Goal: Find specific fact: Find specific fact

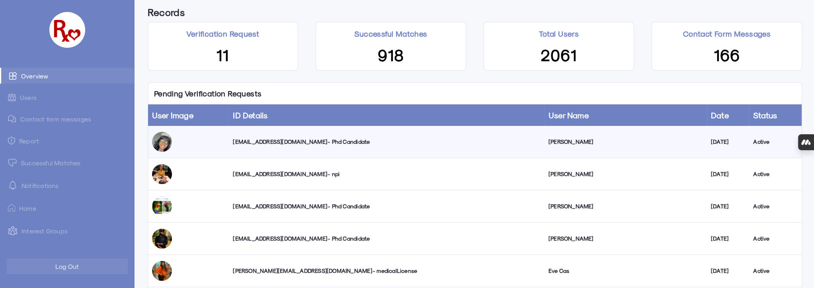
scroll to position [72, 0]
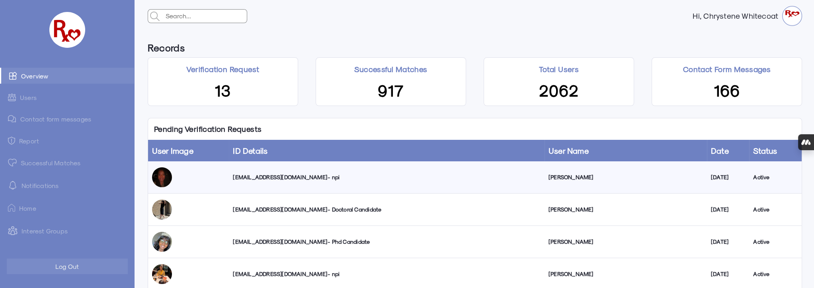
click at [263, 177] on div "[EMAIL_ADDRESS][DOMAIN_NAME] - npi" at bounding box center [386, 177] width 307 height 8
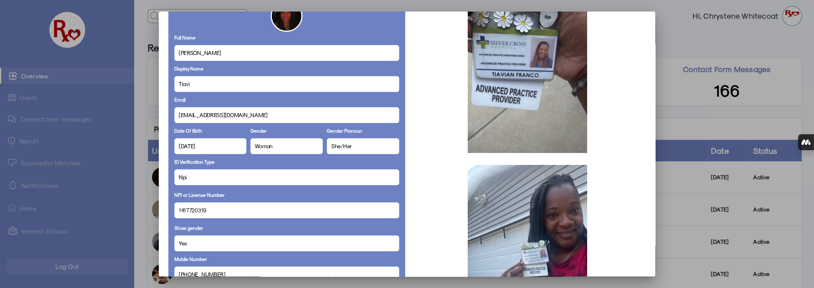
scroll to position [144, 0]
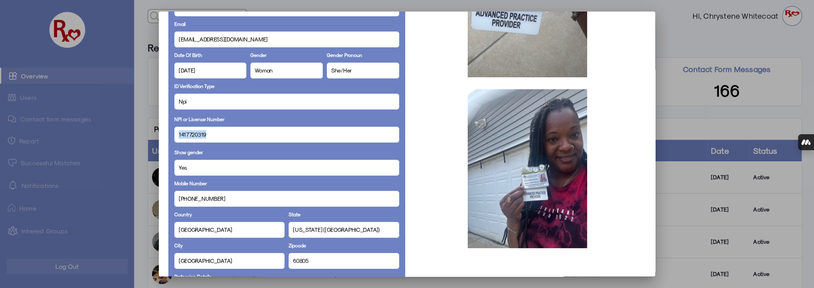
drag, startPoint x: 211, startPoint y: 134, endPoint x: 166, endPoint y: 132, distance: 45.0
click at [165, 133] on mat-dialog-container "Personal Details Full Name [PERSON_NAME] Display Name Tiavi Email [EMAIL_ADDRES…" at bounding box center [407, 144] width 496 height 265
copy span "1417720319"
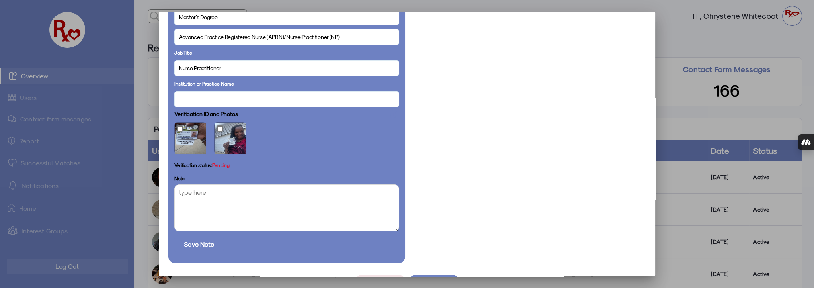
scroll to position [444, 0]
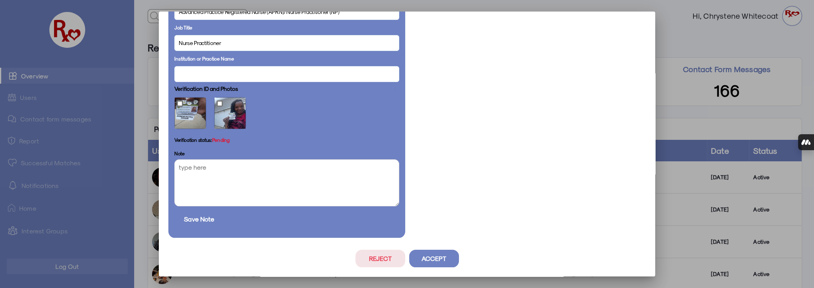
click at [430, 261] on button "Accept" at bounding box center [434, 259] width 50 height 18
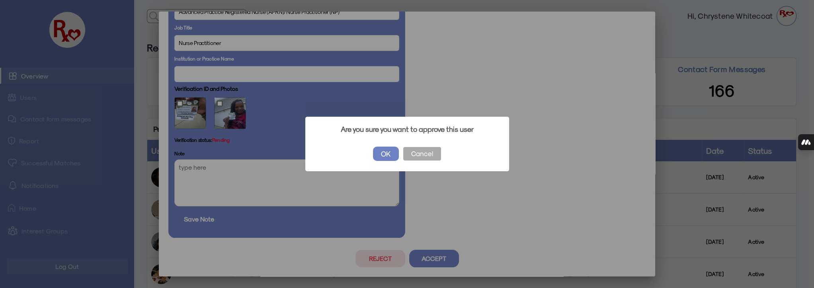
click at [379, 152] on button "OK" at bounding box center [386, 153] width 26 height 14
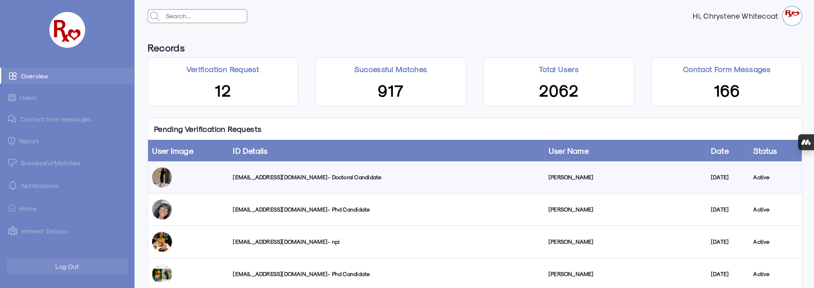
click at [276, 175] on div "[EMAIL_ADDRESS][DOMAIN_NAME] - Doctoral Candidate" at bounding box center [386, 177] width 307 height 8
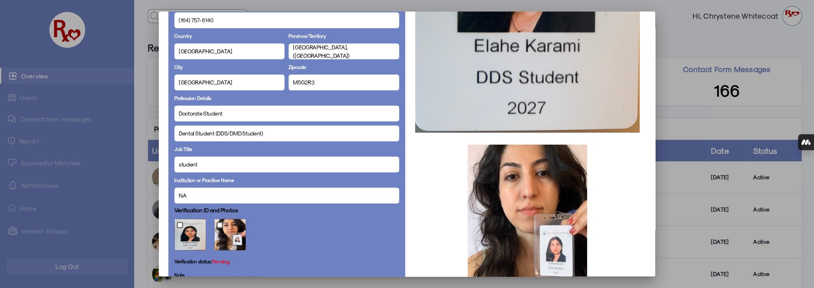
scroll to position [362, 0]
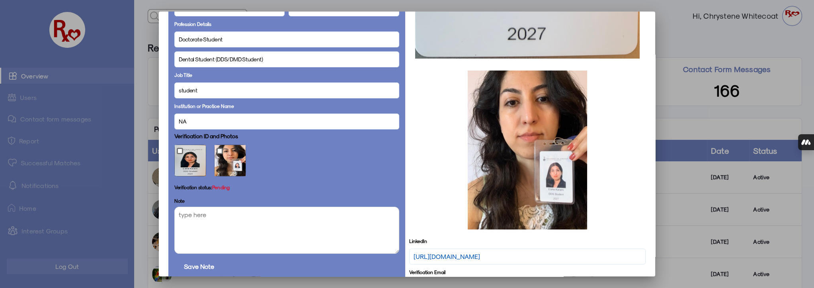
click at [456, 256] on link "[URL][DOMAIN_NAME]" at bounding box center [446, 256] width 66 height 10
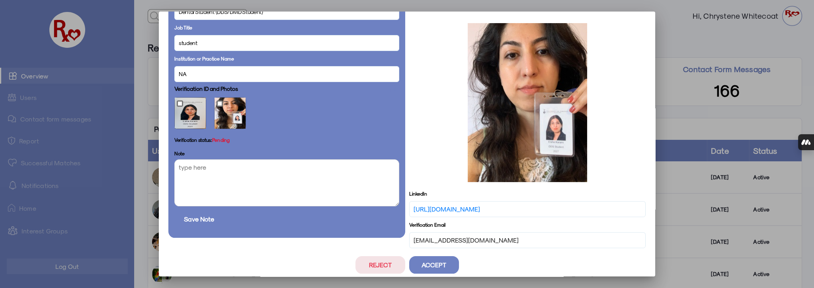
scroll to position [414, 0]
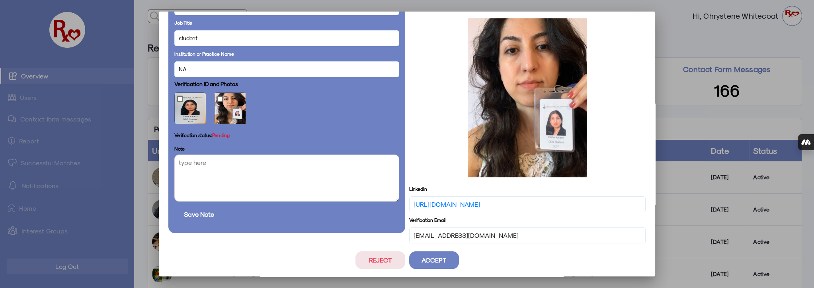
click at [439, 257] on button "Accept" at bounding box center [434, 260] width 50 height 18
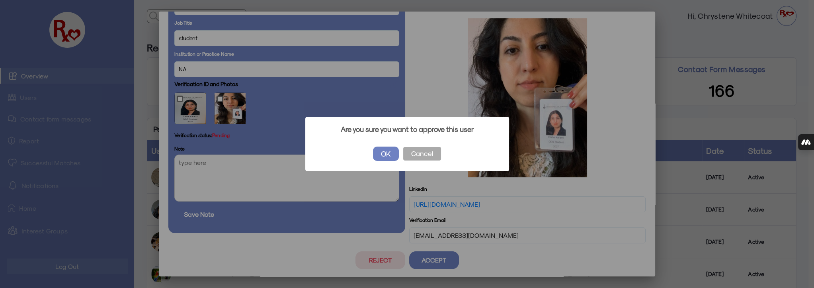
click at [374, 152] on button "OK" at bounding box center [386, 153] width 26 height 14
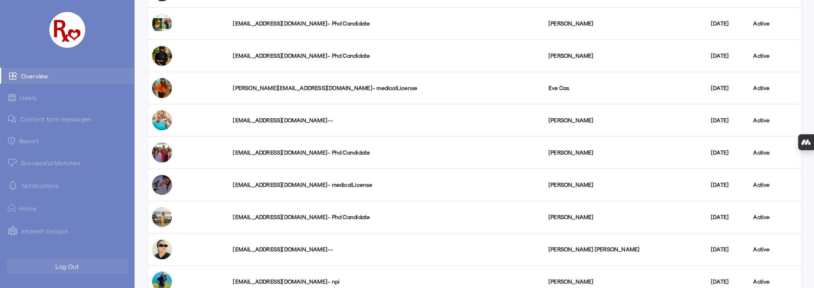
scroll to position [254, 0]
